Goal: Task Accomplishment & Management: Use online tool/utility

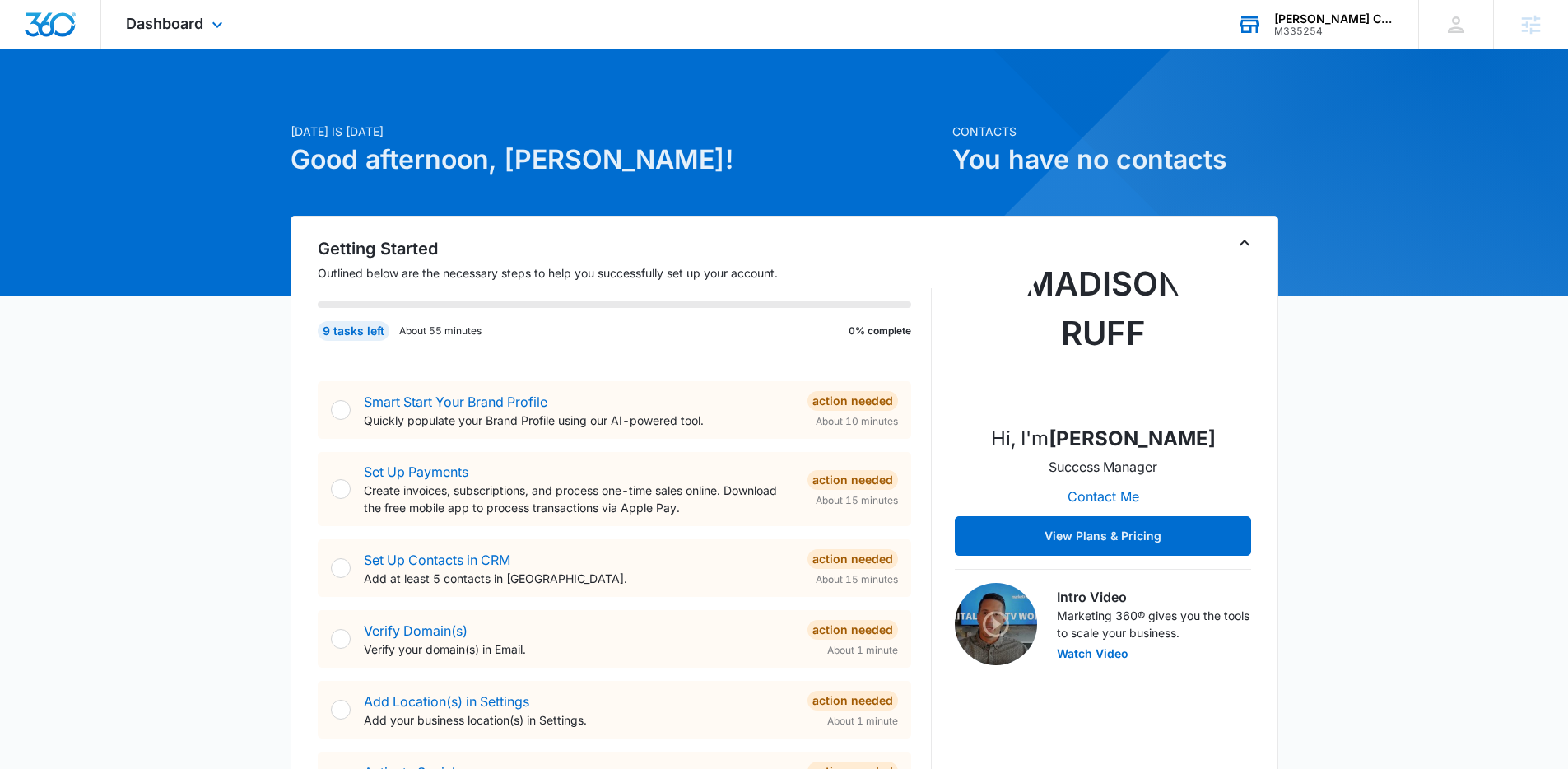
click at [1312, 23] on div "[PERSON_NAME] Construction llc" at bounding box center [1334, 18] width 120 height 13
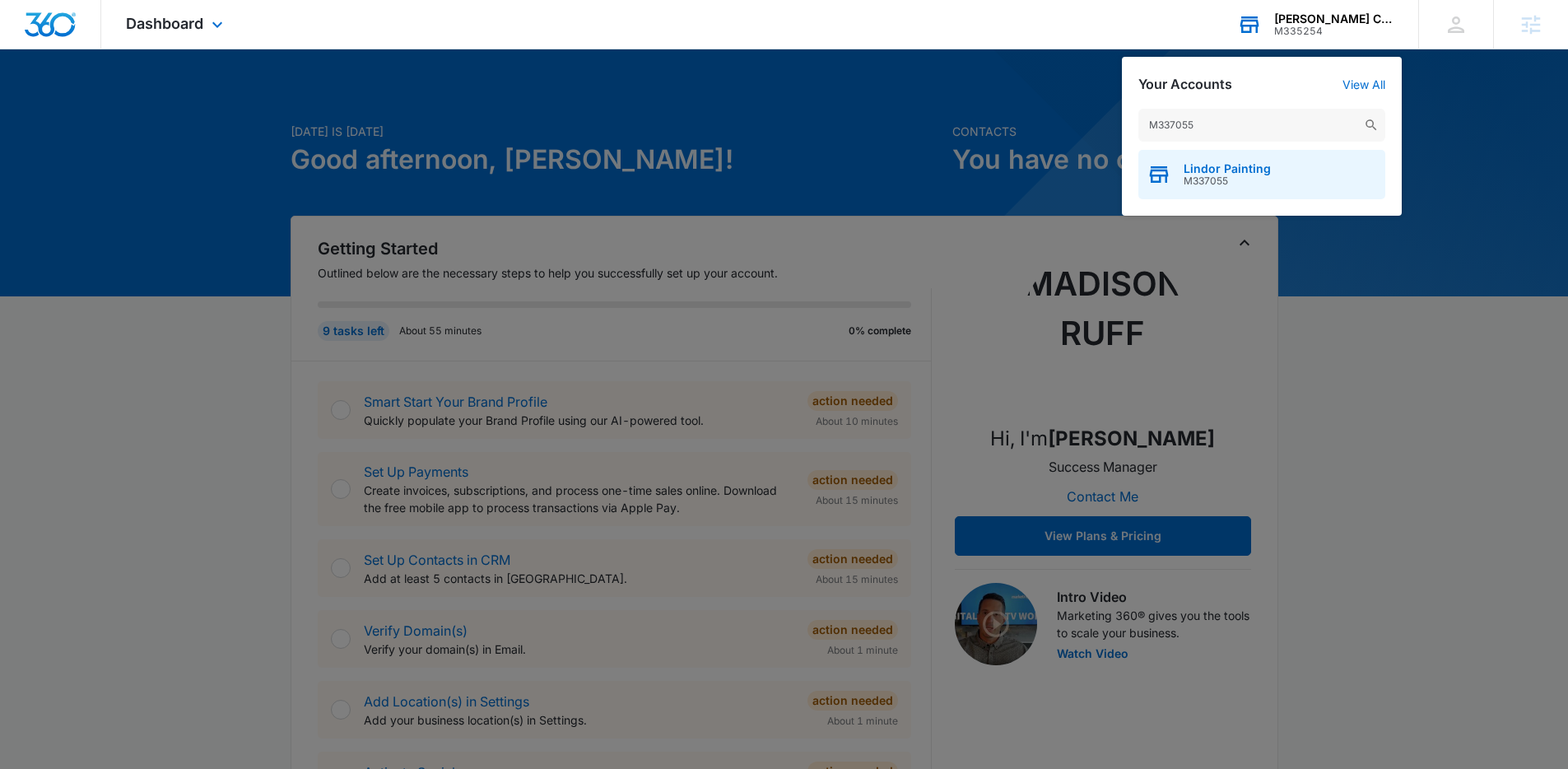
type input "M337055"
click at [1227, 175] on span "M337055" at bounding box center [1227, 180] width 87 height 11
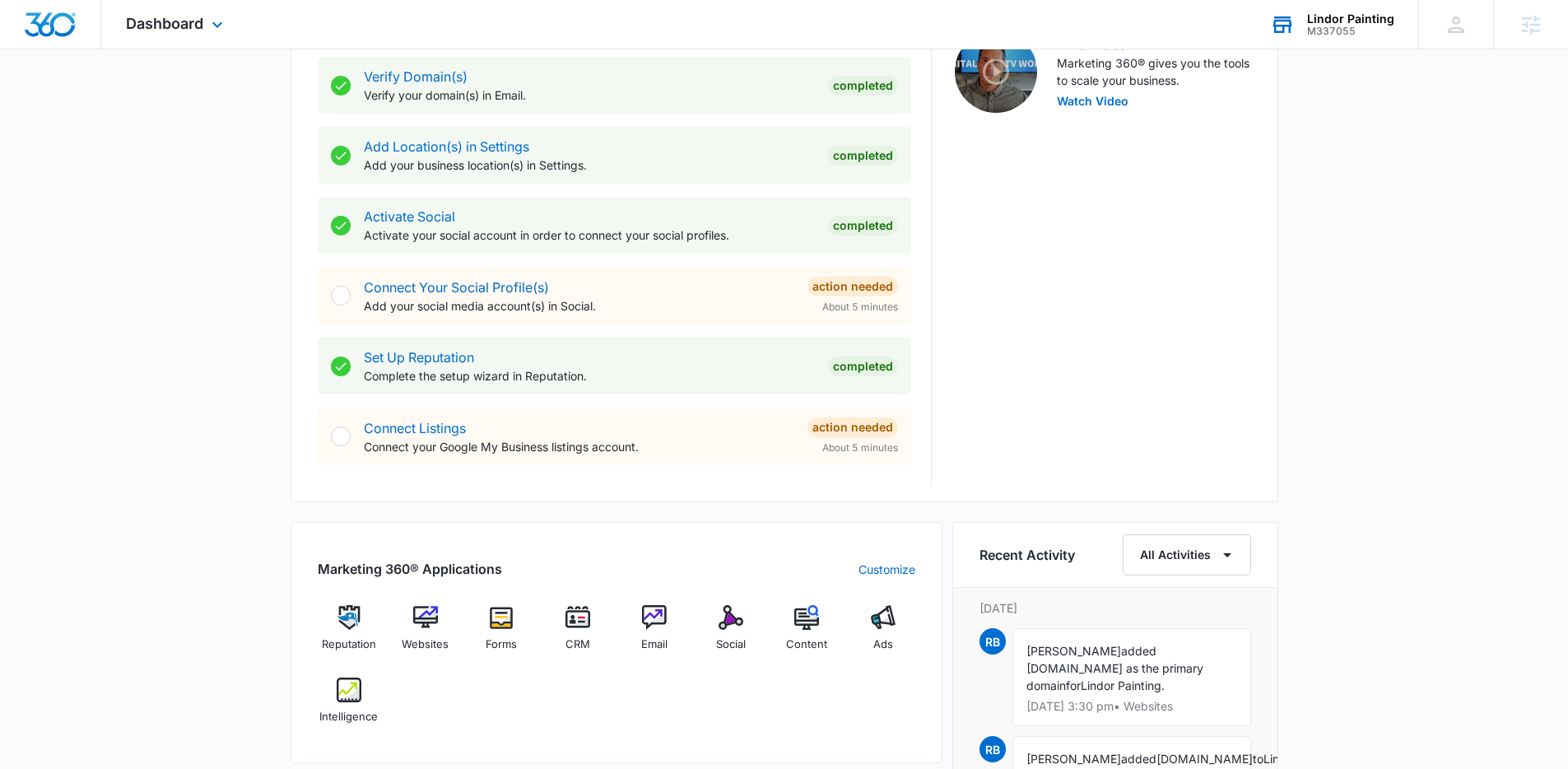
scroll to position [810, 0]
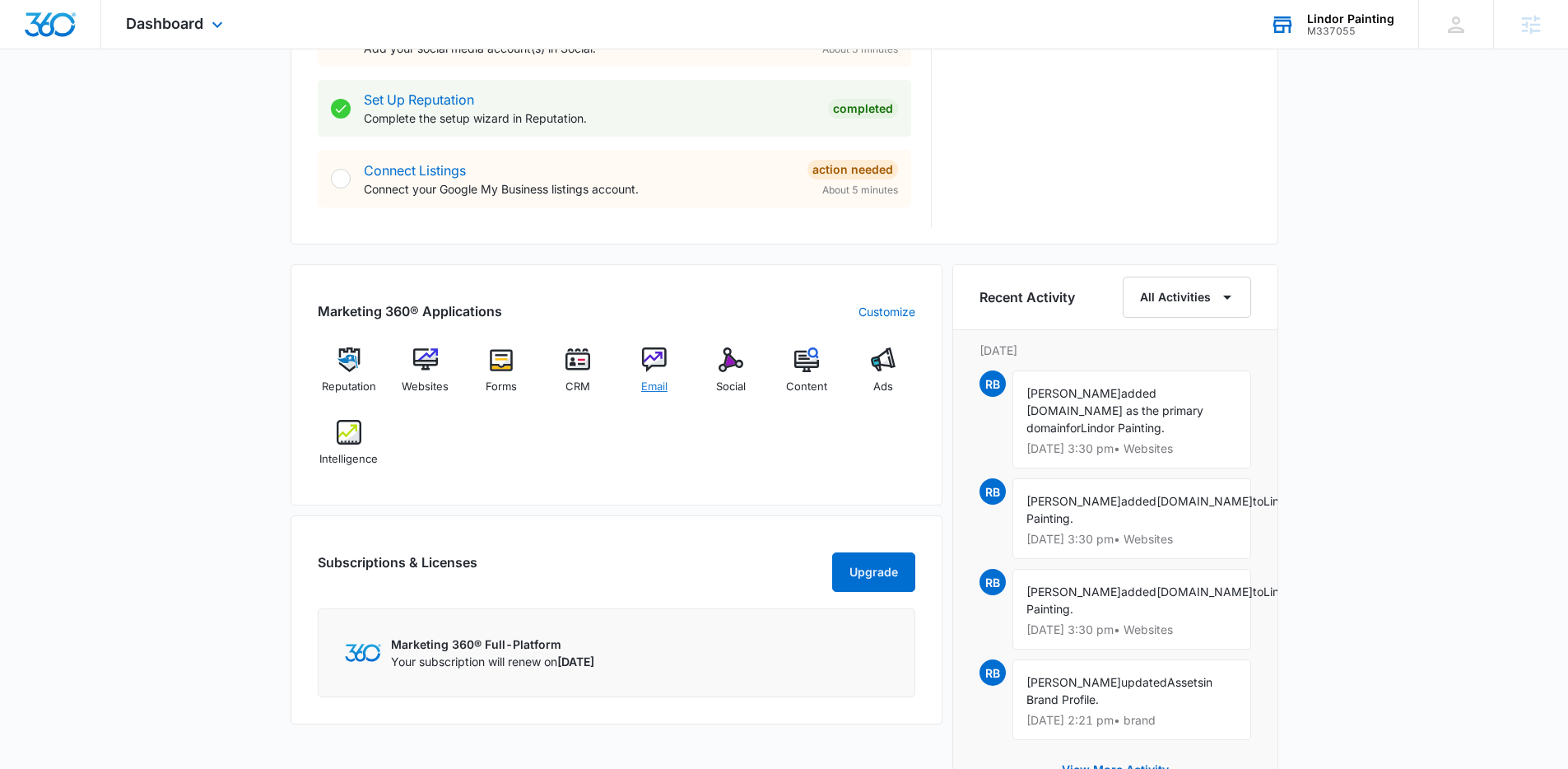
click at [662, 379] on span "Email" at bounding box center [654, 386] width 26 height 17
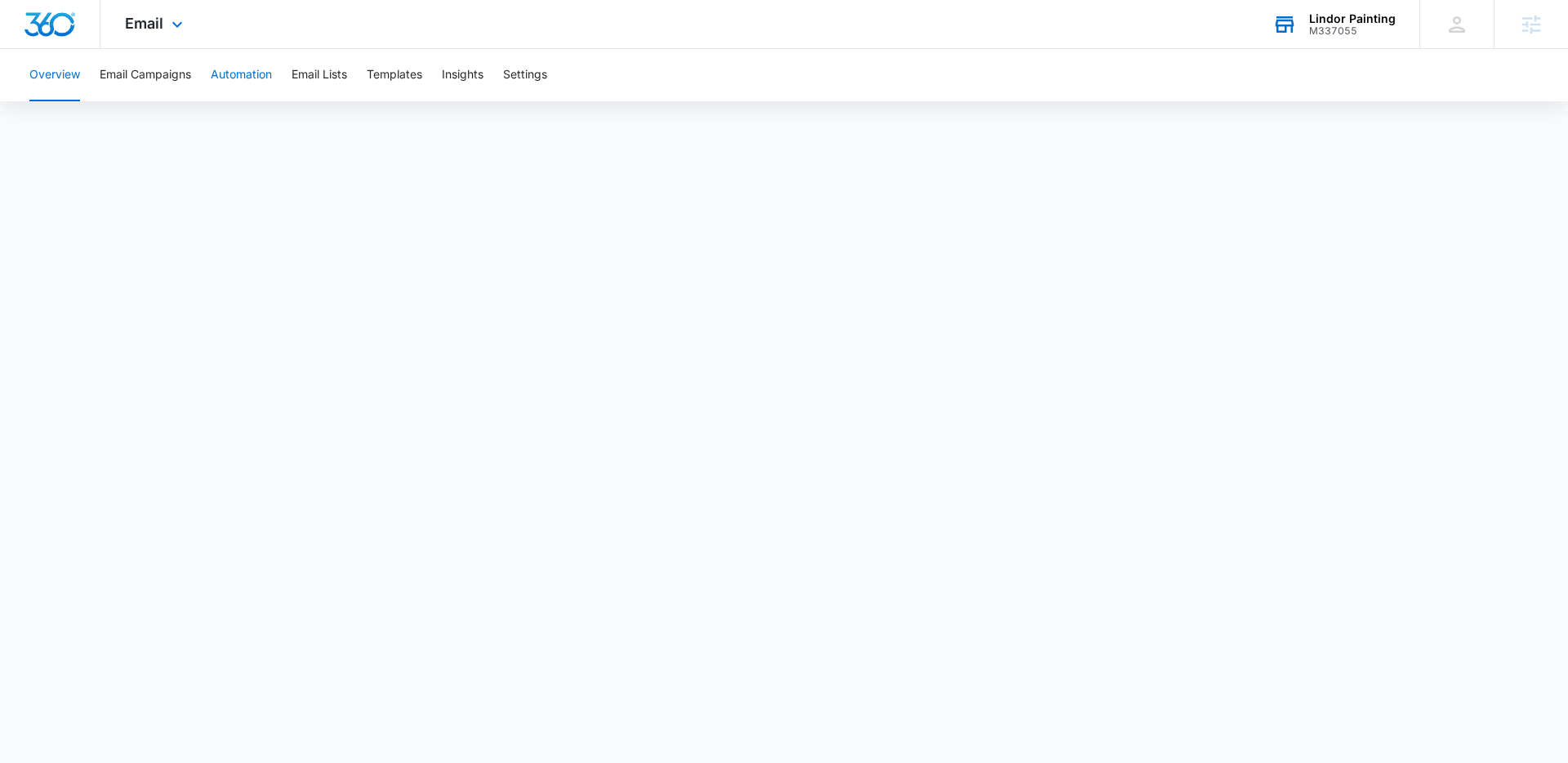
click at [248, 76] on button "Automation" at bounding box center [241, 75] width 61 height 52
click at [141, 22] on span "Email" at bounding box center [144, 23] width 38 height 17
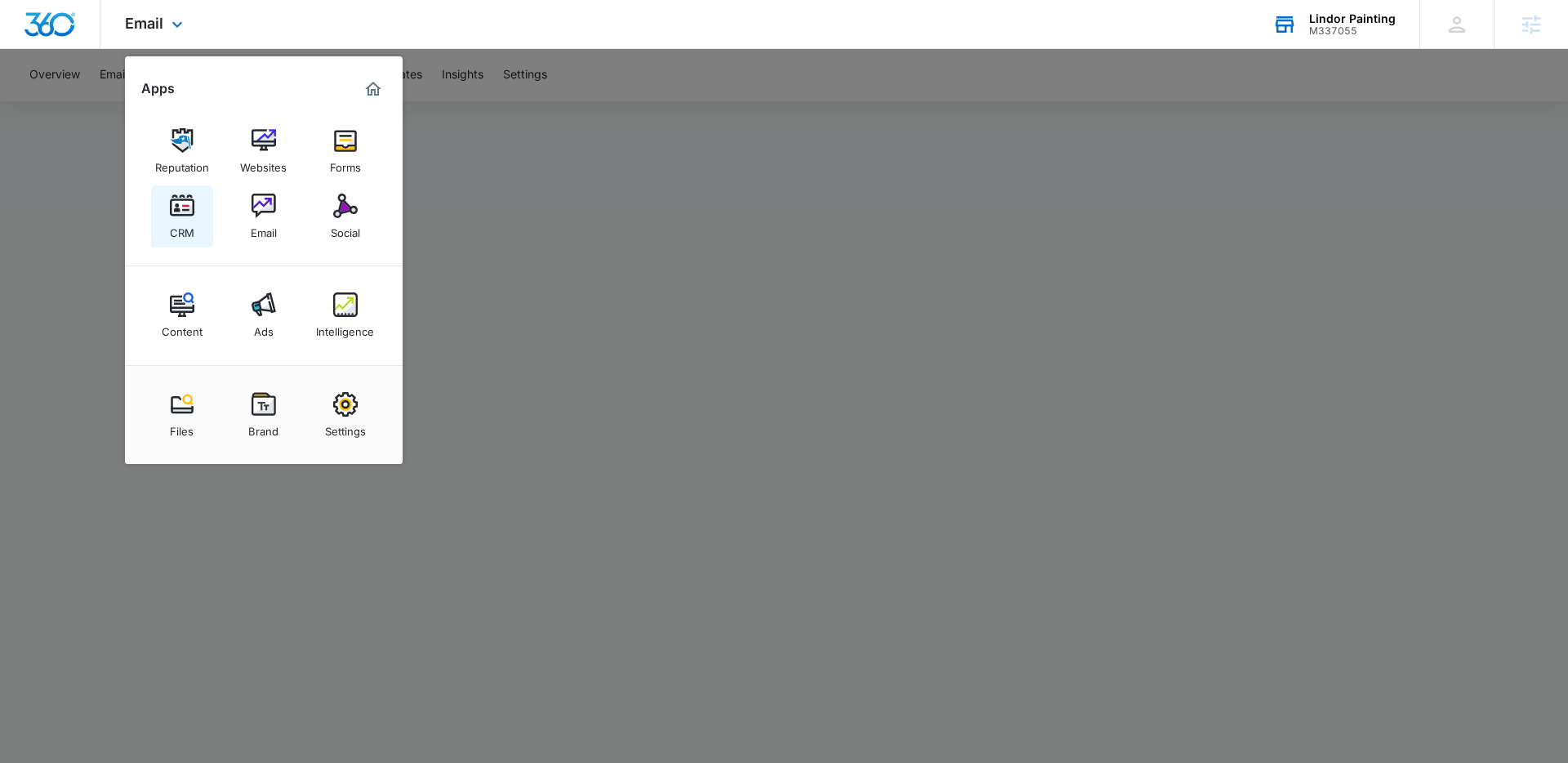
click at [183, 202] on img at bounding box center [182, 206] width 24 height 24
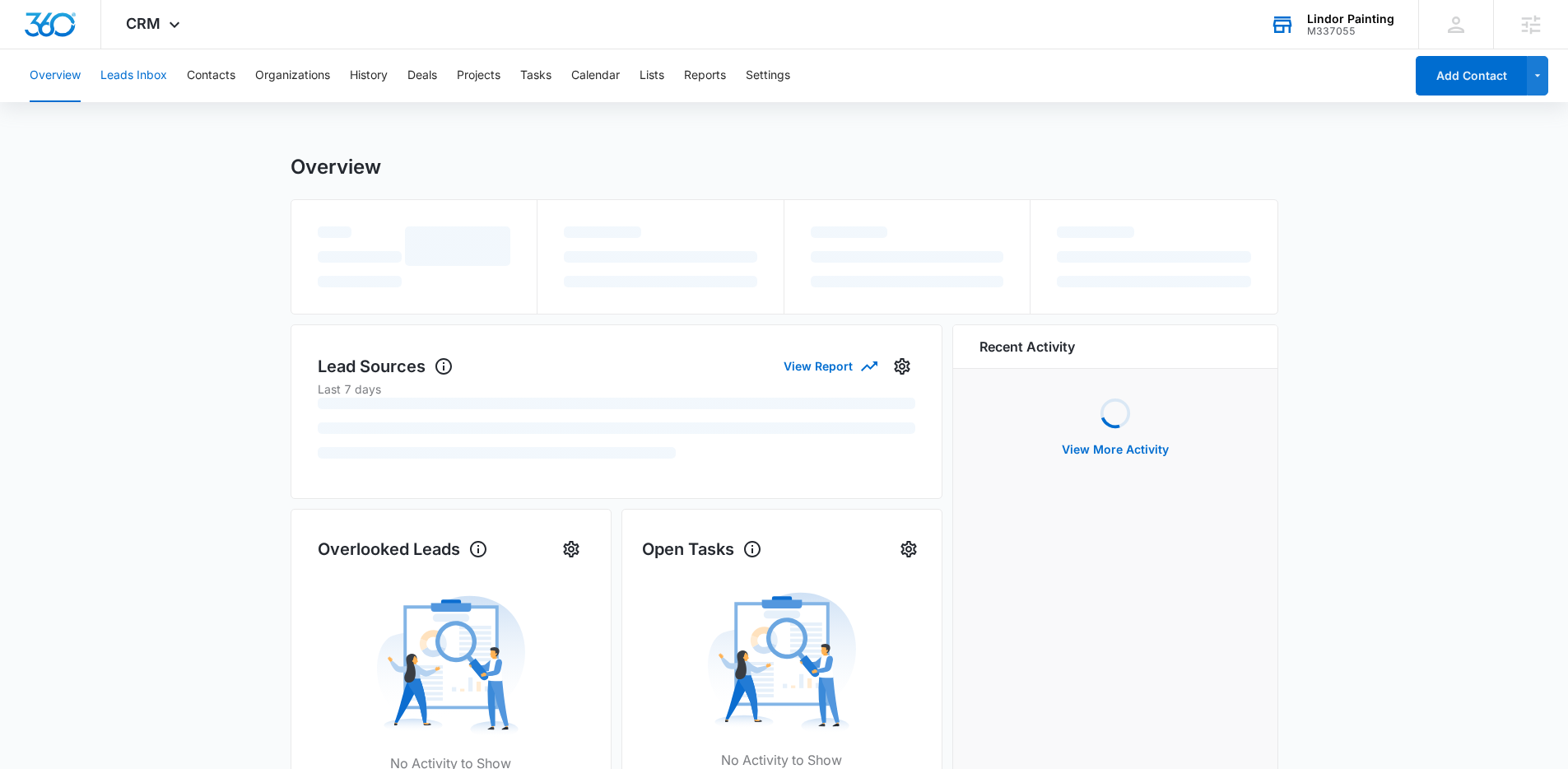
click at [155, 77] on button "Leads Inbox" at bounding box center [133, 76] width 66 height 52
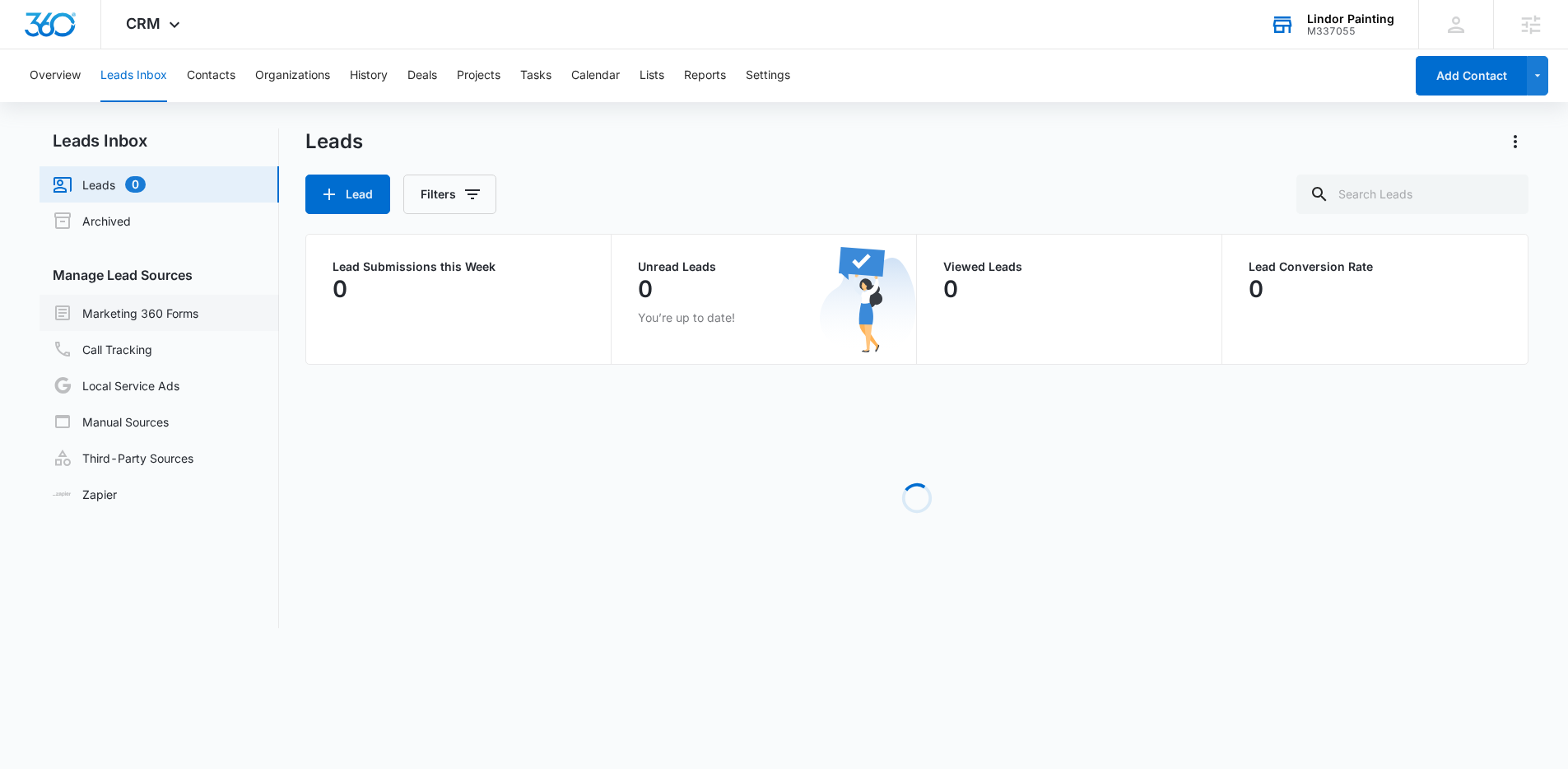
click at [178, 308] on link "Marketing 360 Forms" at bounding box center [125, 312] width 146 height 20
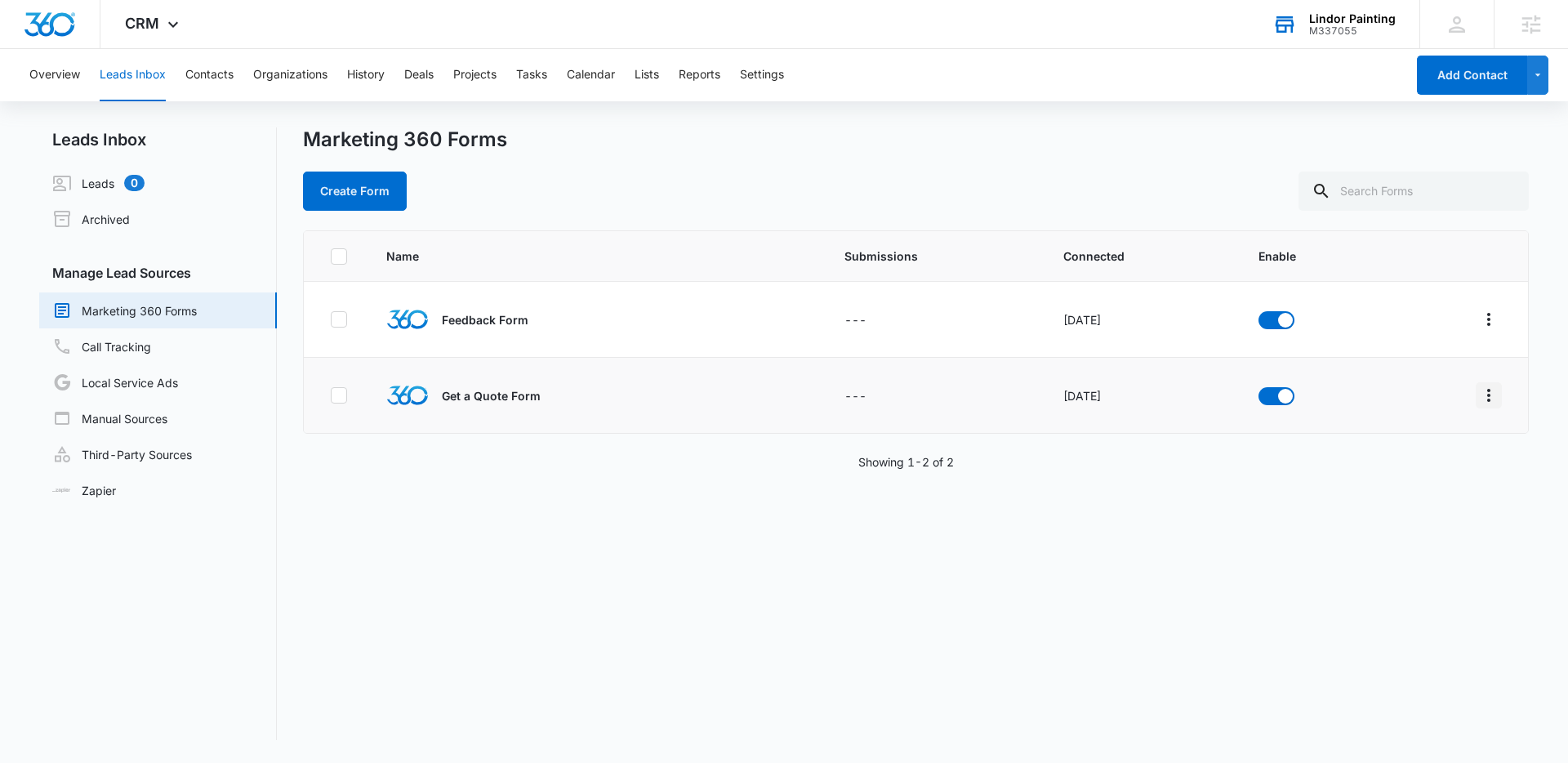
click at [1481, 399] on icon "Overflow Menu" at bounding box center [1488, 395] width 20 height 20
click at [1417, 486] on div "Field Mapping" at bounding box center [1404, 490] width 93 height 11
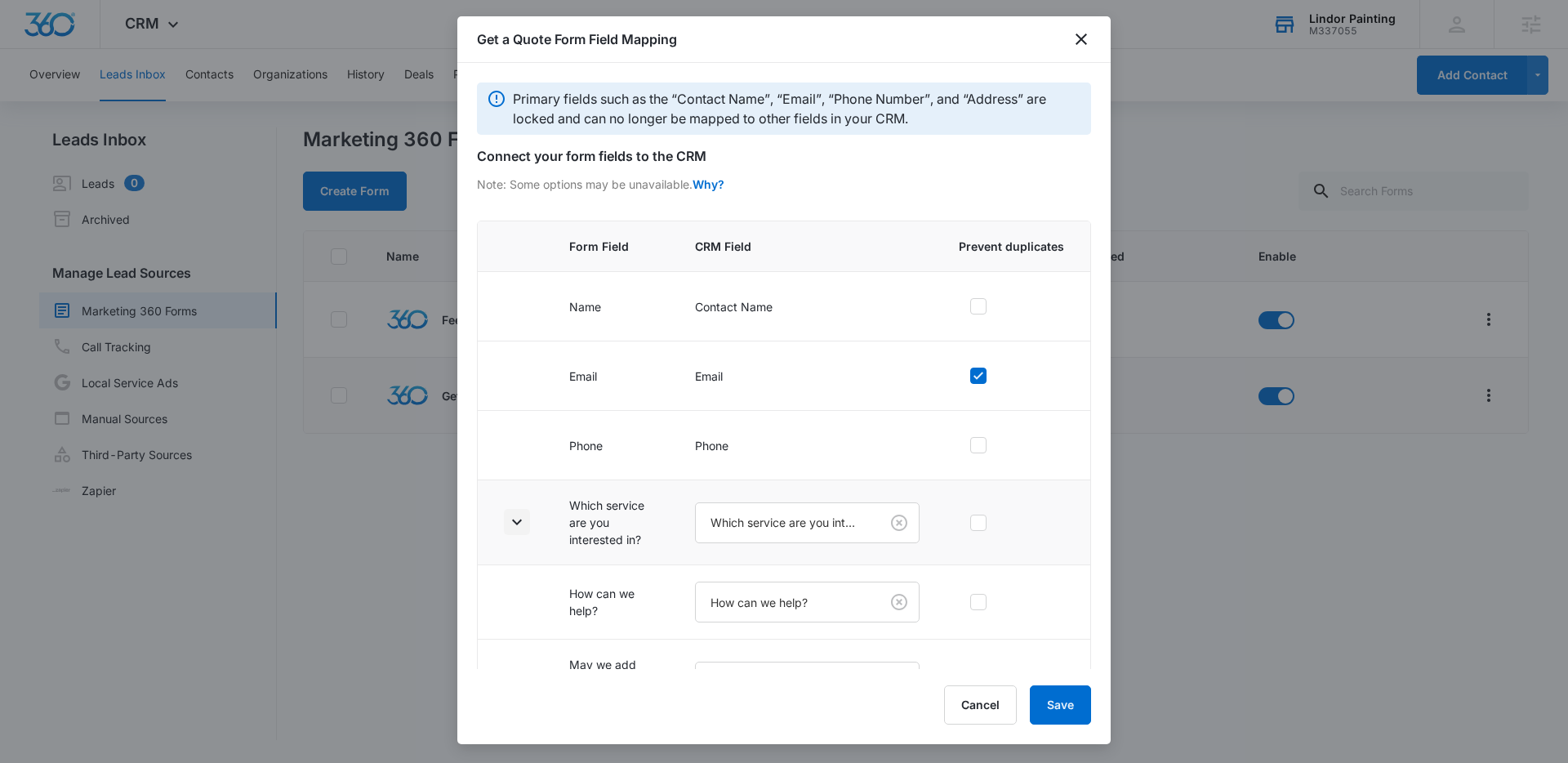
click at [523, 523] on icon "button" at bounding box center [517, 522] width 20 height 20
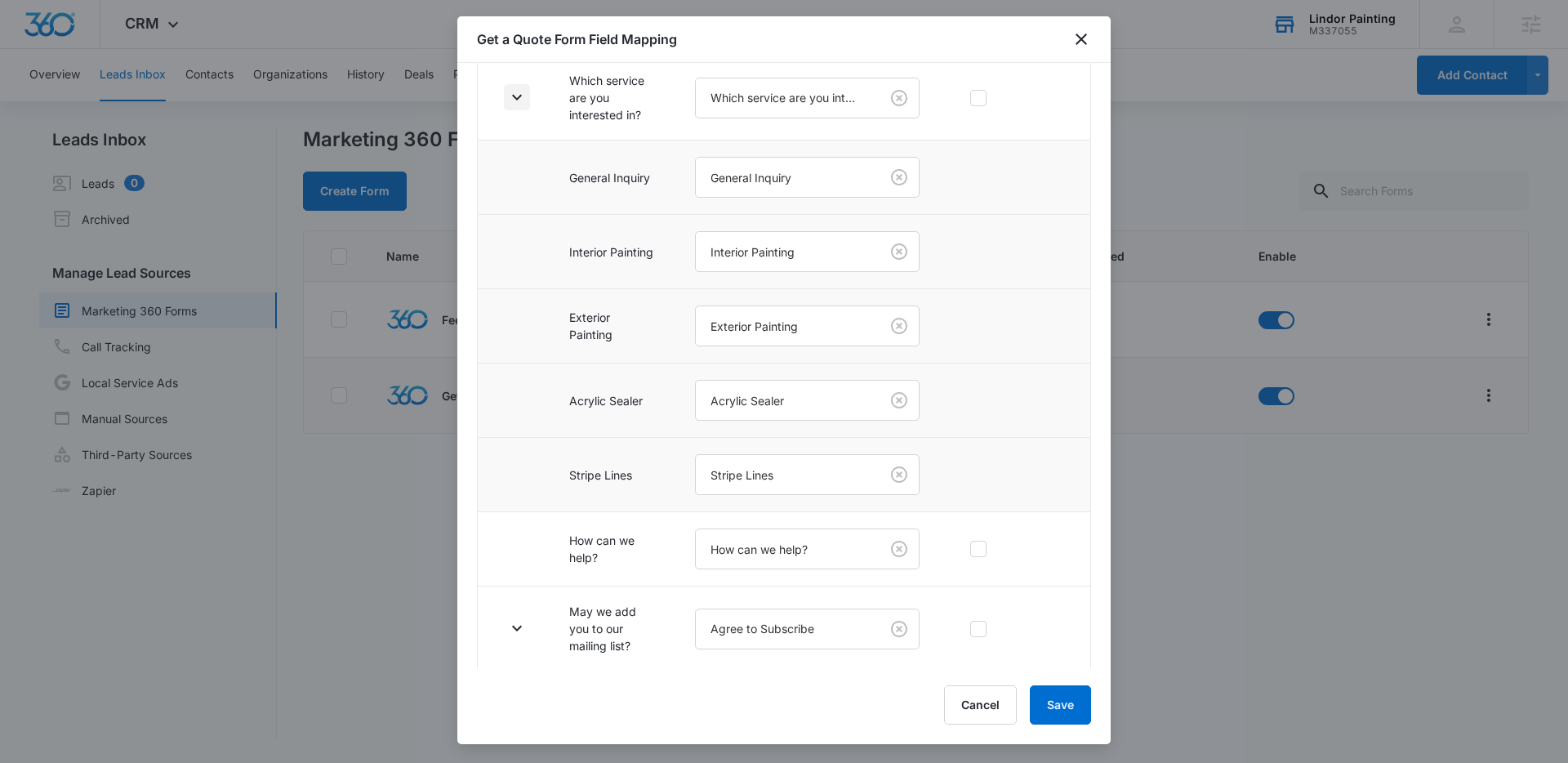
scroll to position [427, 0]
click at [518, 625] on icon "button" at bounding box center [517, 625] width 10 height 6
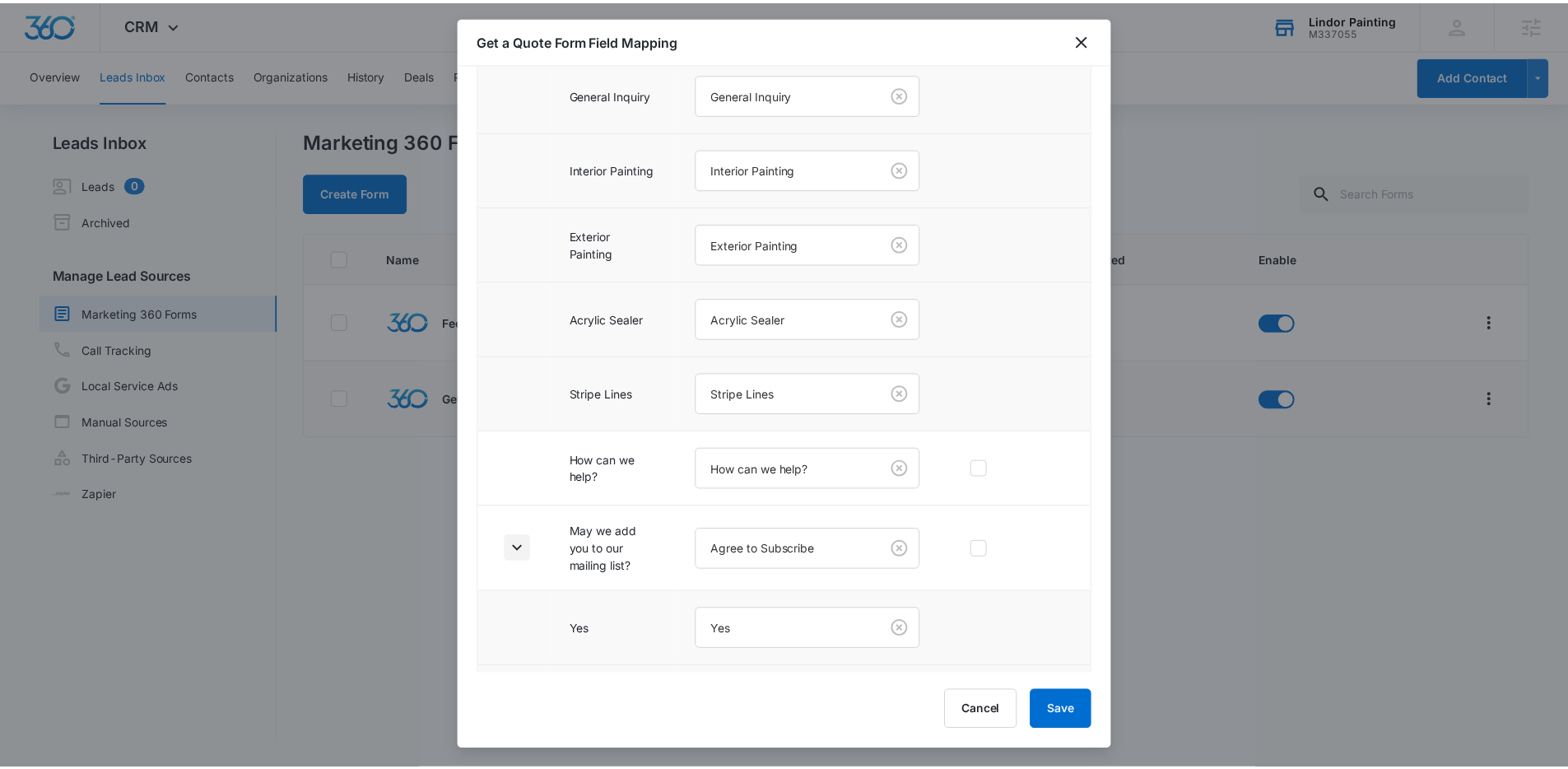
scroll to position [580, 0]
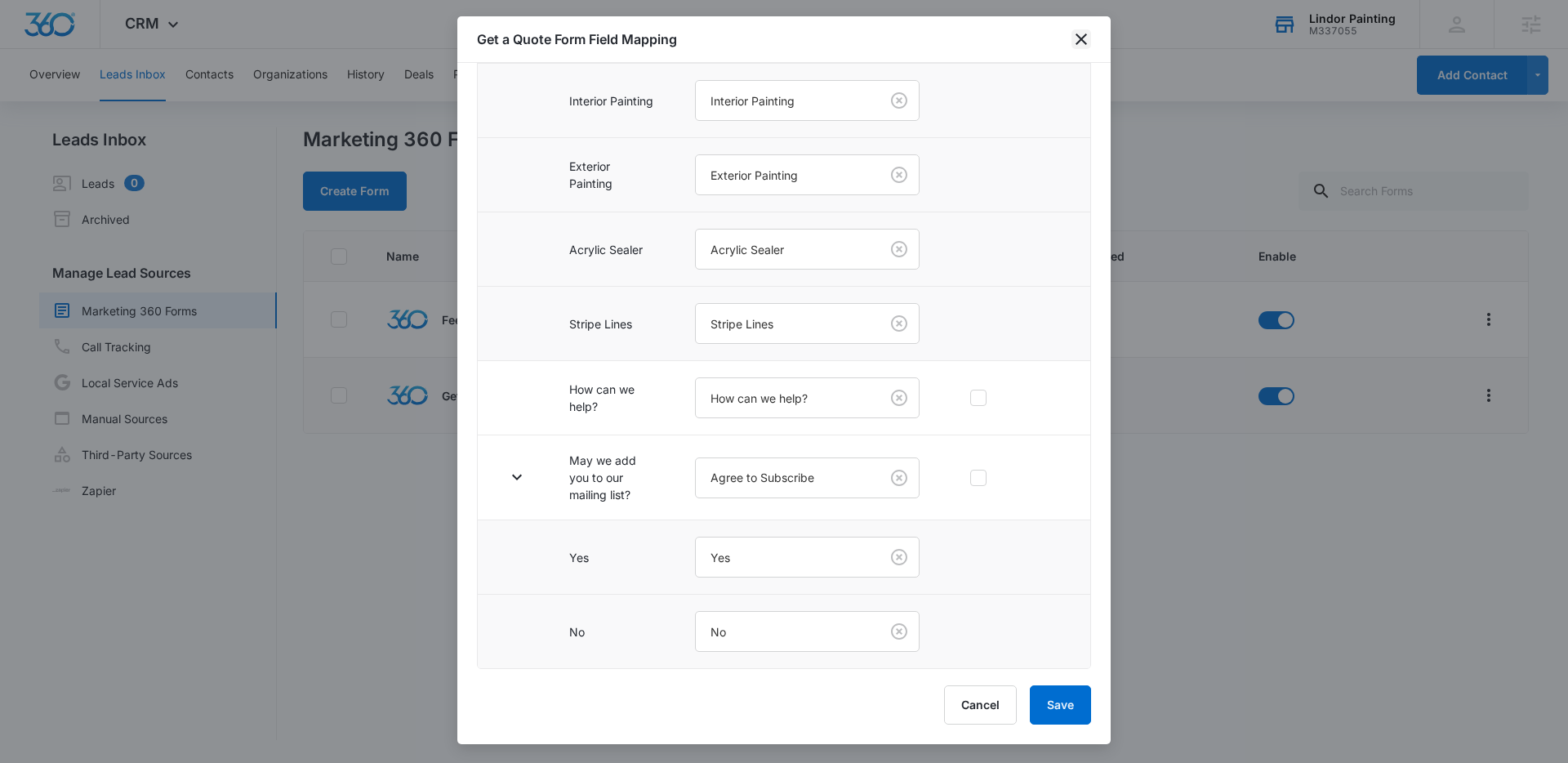
click at [1081, 39] on icon "close" at bounding box center [1081, 39] width 11 height 11
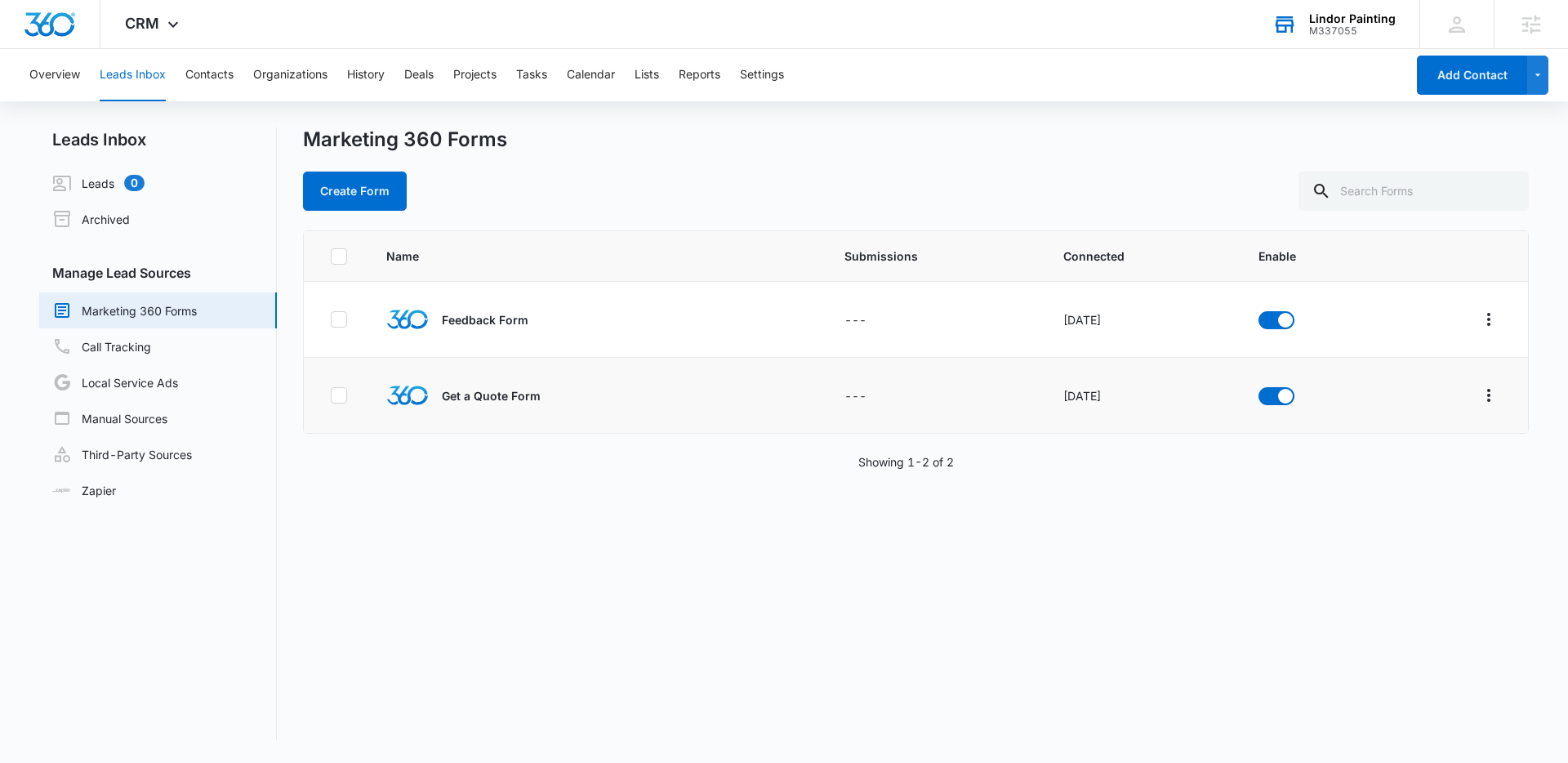
click at [798, 171] on div "Create Form" at bounding box center [916, 190] width 1226 height 39
click at [164, 22] on icon at bounding box center [173, 29] width 20 height 20
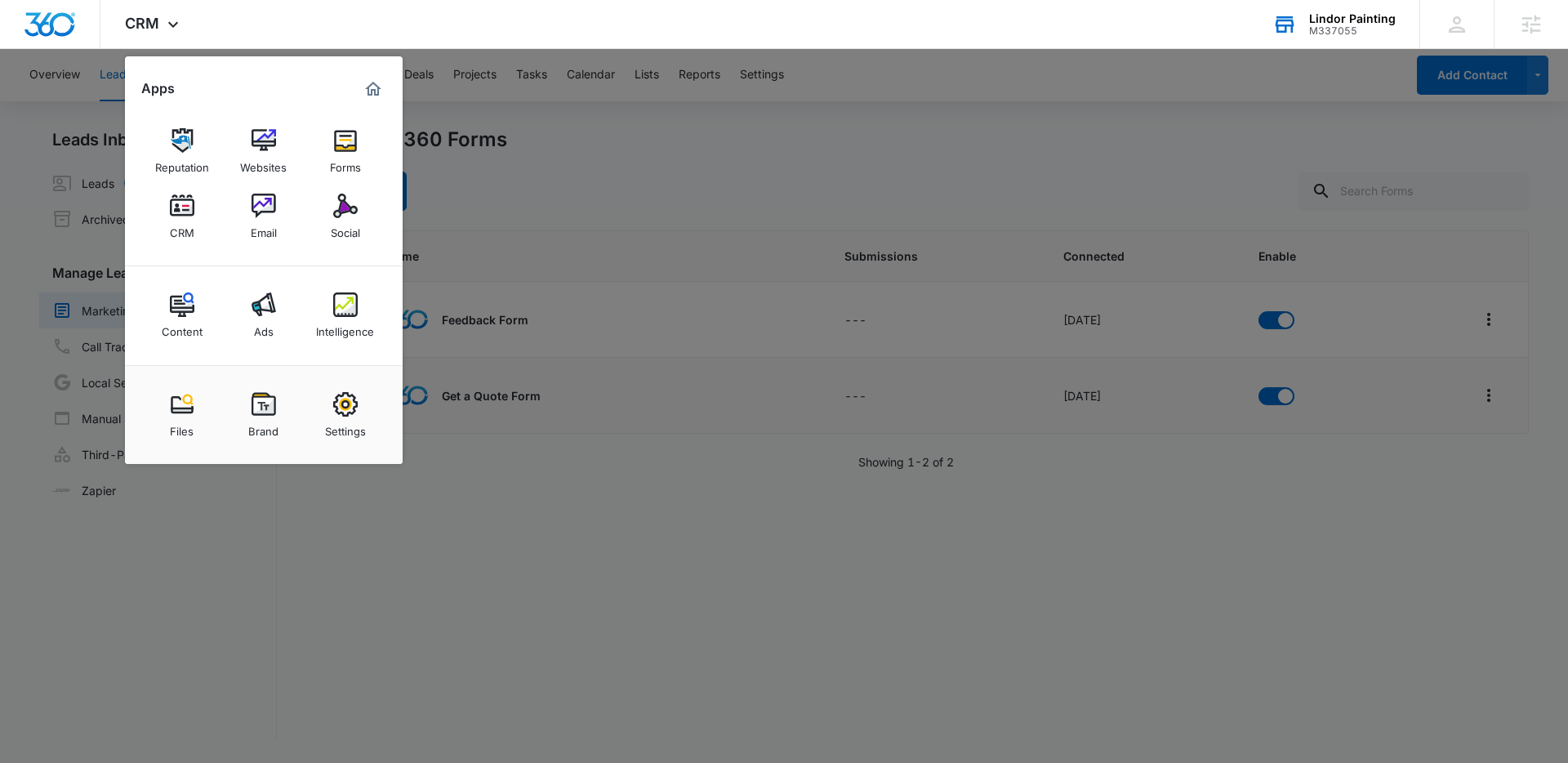
click at [625, 168] on div at bounding box center [784, 382] width 1568 height 763
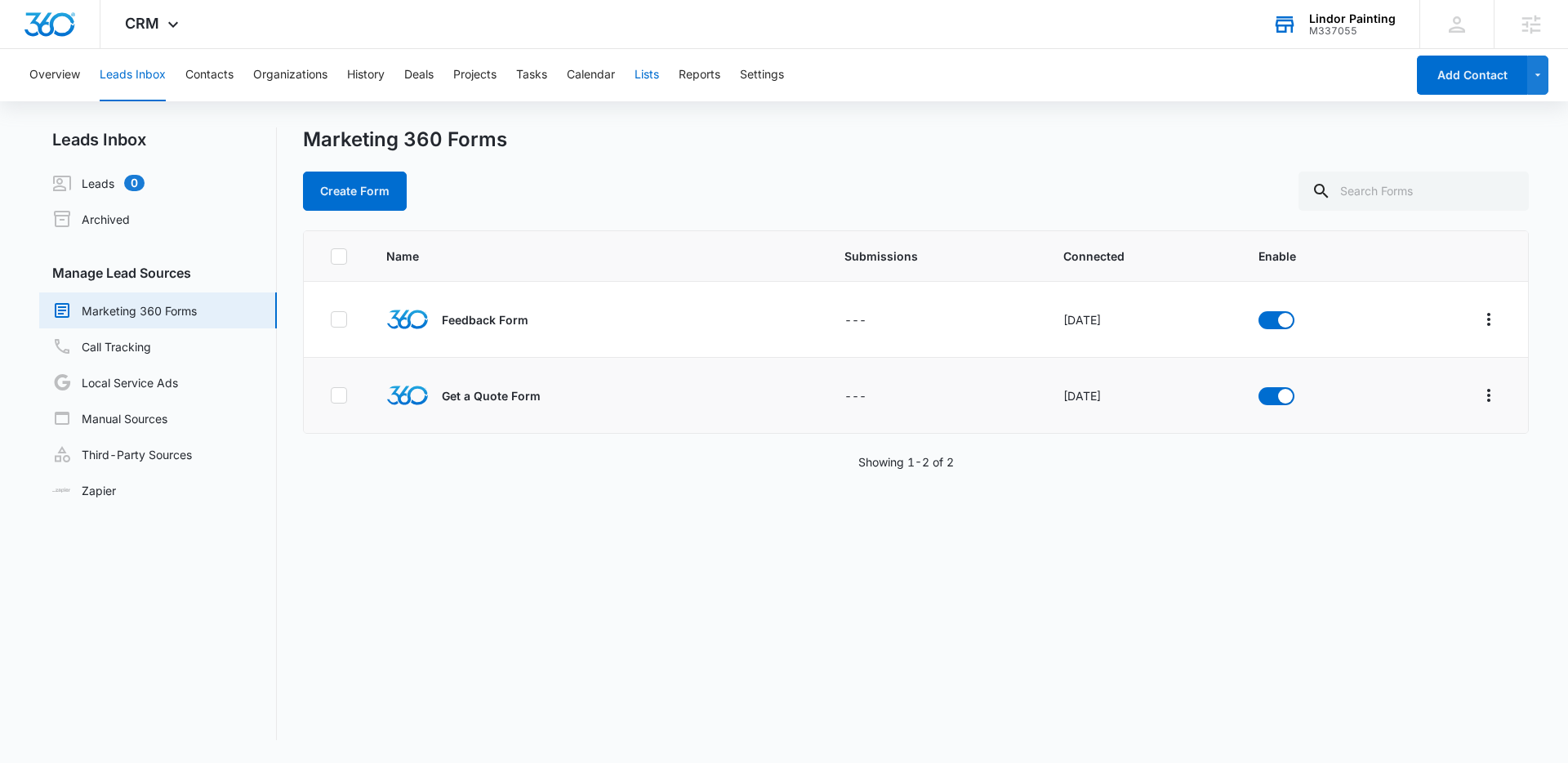
click at [659, 78] on button "Lists" at bounding box center [646, 75] width 24 height 52
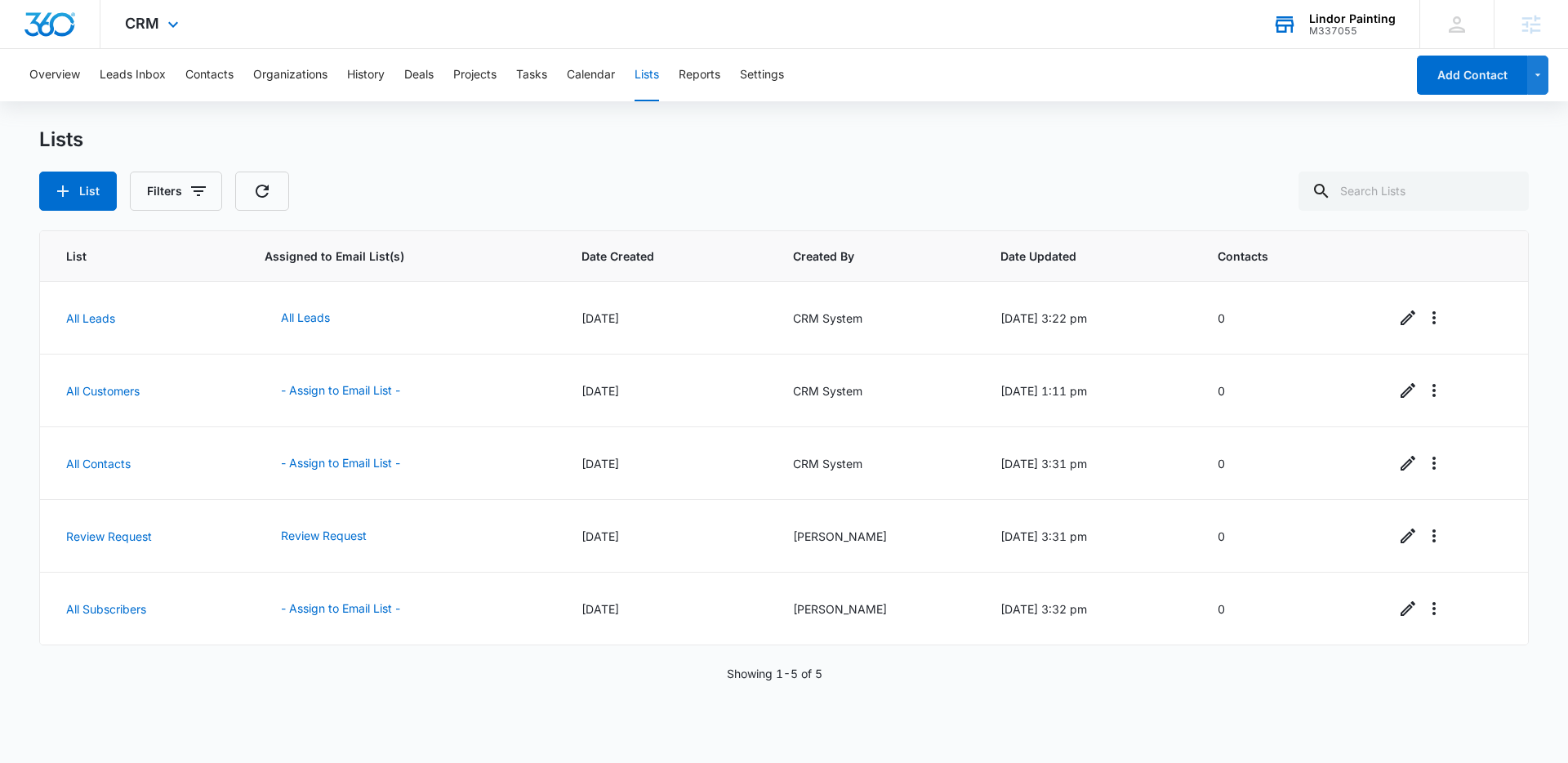
click at [38, 22] on img "Dashboard" at bounding box center [49, 24] width 52 height 24
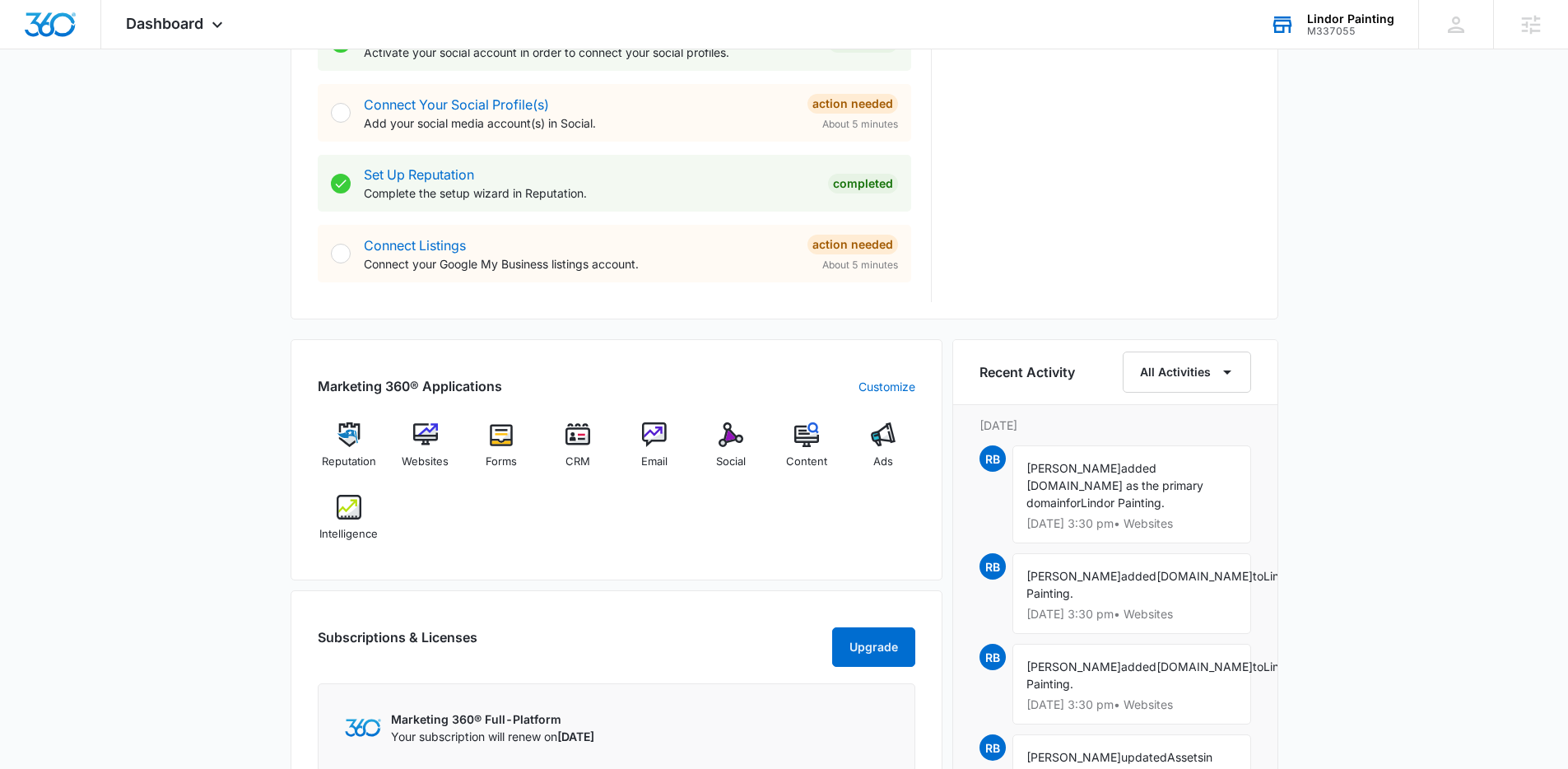
scroll to position [756, 0]
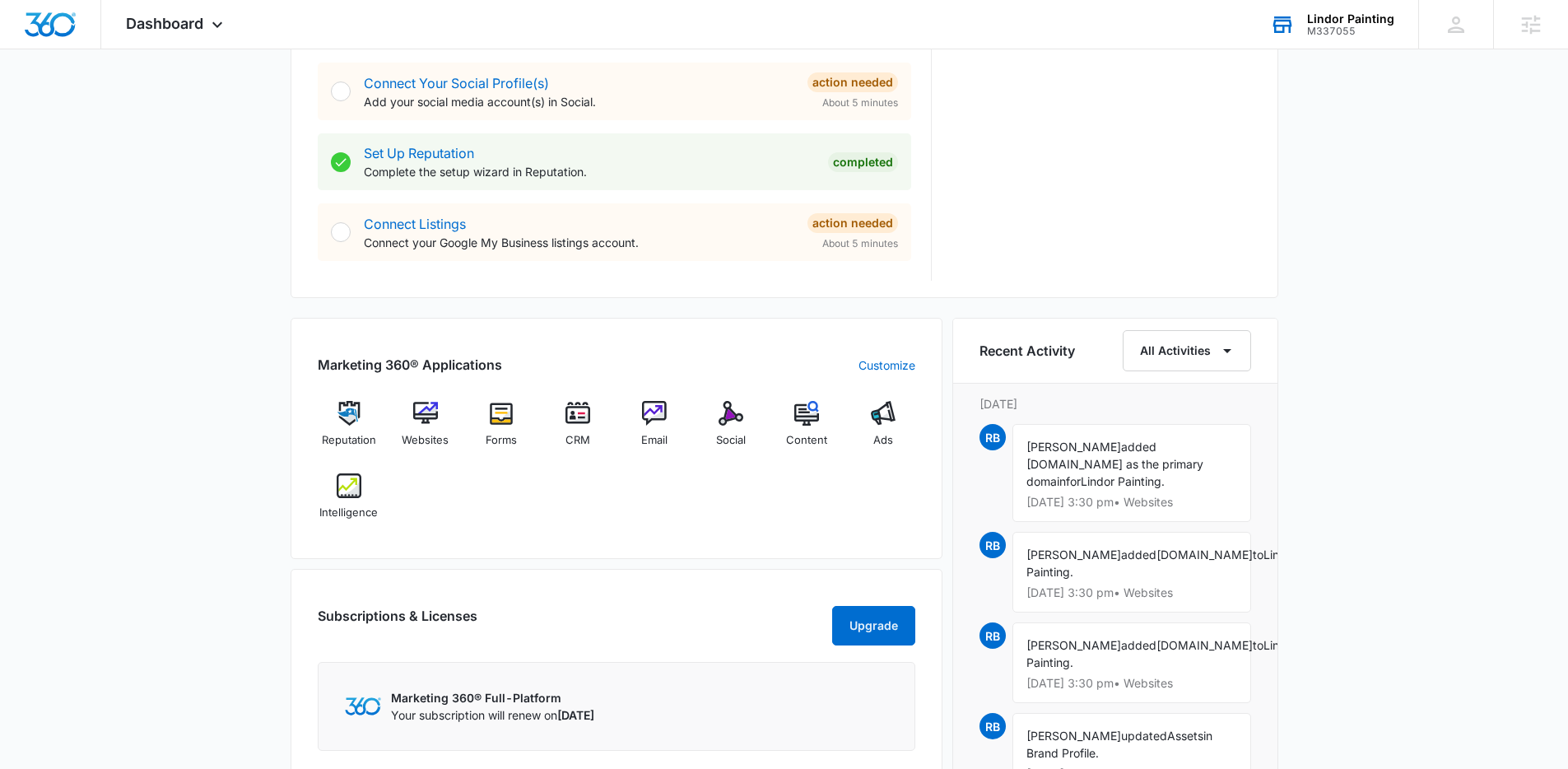
click at [1382, 225] on div "Today is Monday, September 8th Good afternoon, Lindsey! Contacts You have no co…" at bounding box center [784, 249] width 1568 height 1871
